Goal: Task Accomplishment & Management: Use online tool/utility

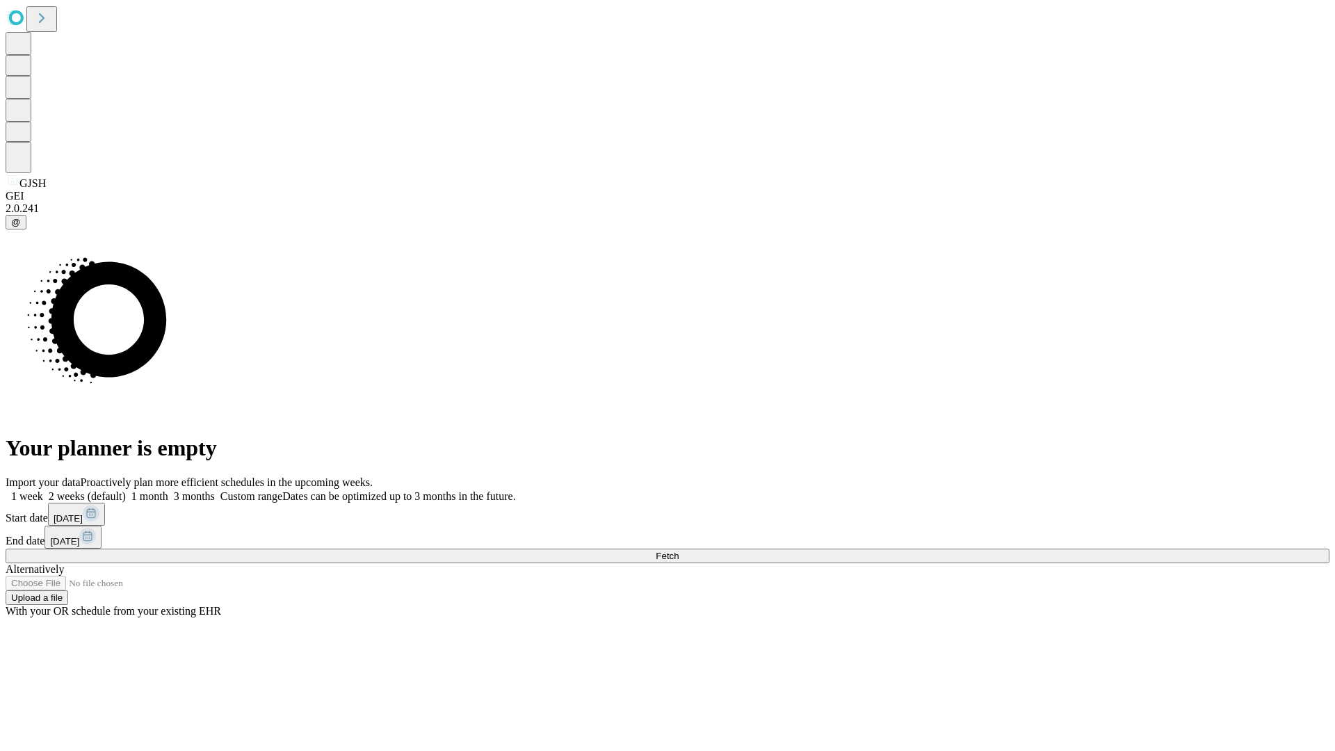
click at [679, 551] on span "Fetch" at bounding box center [667, 556] width 23 height 10
